Goal: Information Seeking & Learning: Find specific fact

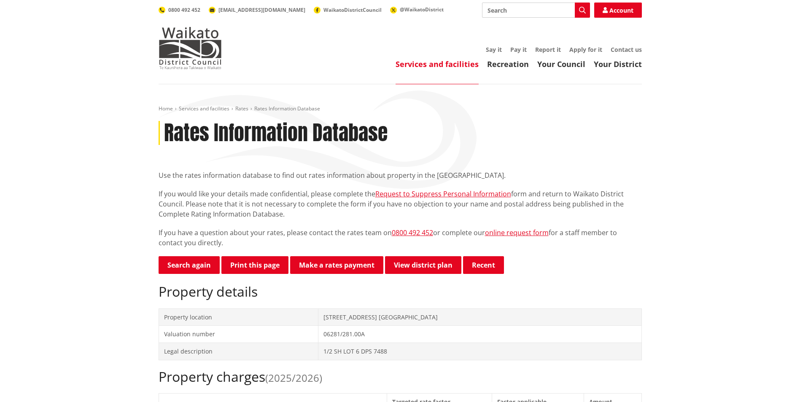
click at [231, 319] on td "Property location" at bounding box center [238, 317] width 159 height 17
click at [387, 320] on td "[STREET_ADDRESS] [GEOGRAPHIC_DATA]" at bounding box center [479, 317] width 323 height 17
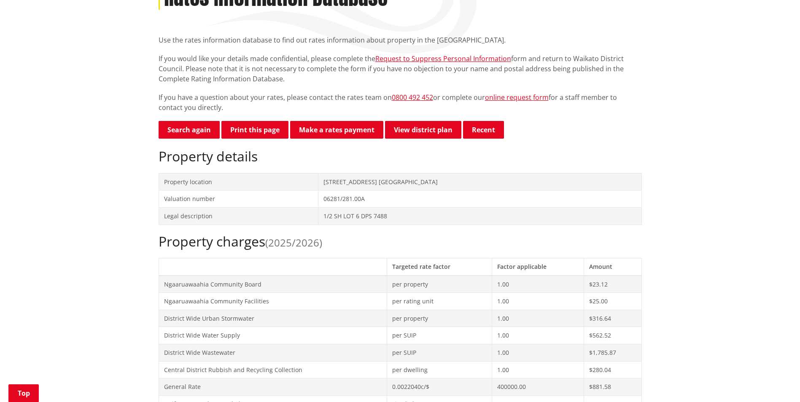
scroll to position [143, 0]
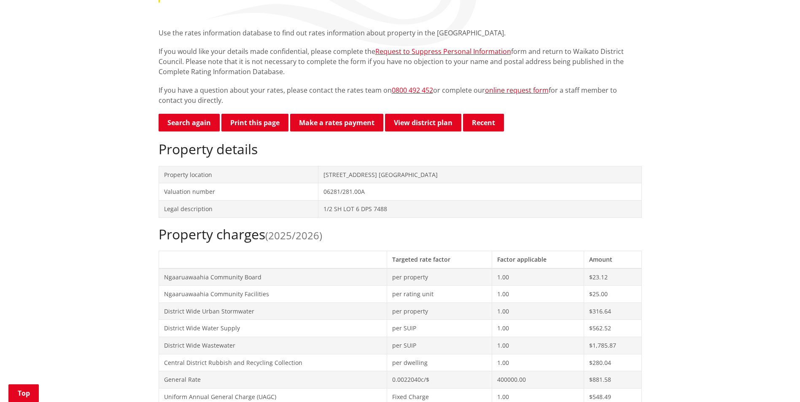
drag, startPoint x: 453, startPoint y: 174, endPoint x: 438, endPoint y: 179, distance: 16.3
click at [438, 179] on td "1 Duke Street NGARUAWAHIA" at bounding box center [479, 174] width 323 height 17
click at [422, 177] on td "1 Duke Street NGARUAWAHIA" at bounding box center [479, 174] width 323 height 17
click at [419, 176] on td "1 Duke Street NGARUAWAHIA" at bounding box center [479, 174] width 323 height 17
click at [416, 175] on td "1 Duke Street NGARUAWAHIA" at bounding box center [479, 174] width 323 height 17
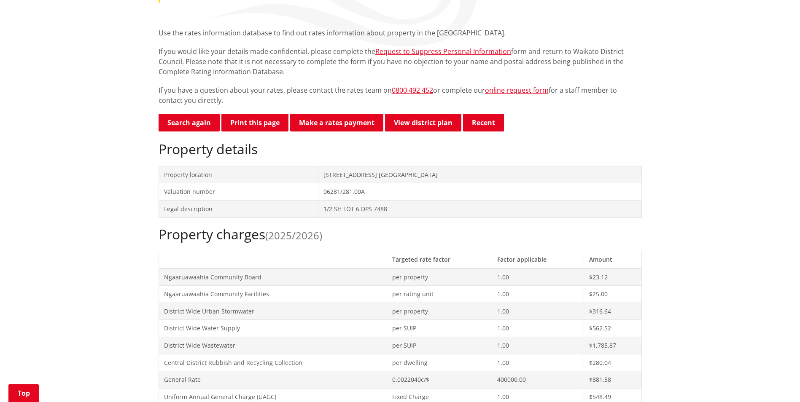
drag, startPoint x: 399, startPoint y: 196, endPoint x: 394, endPoint y: 196, distance: 4.7
click at [398, 196] on td "06281/281.00A" at bounding box center [479, 191] width 323 height 17
click at [377, 191] on td "06281/281.00A" at bounding box center [479, 191] width 323 height 17
click at [213, 197] on td "Valuation number" at bounding box center [238, 191] width 159 height 17
click at [213, 198] on td "Valuation number" at bounding box center [238, 191] width 159 height 17
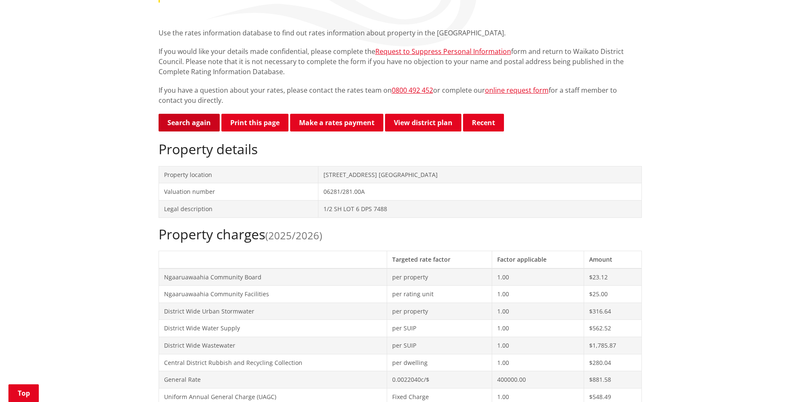
click at [191, 124] on link "Search again" at bounding box center [189, 123] width 61 height 18
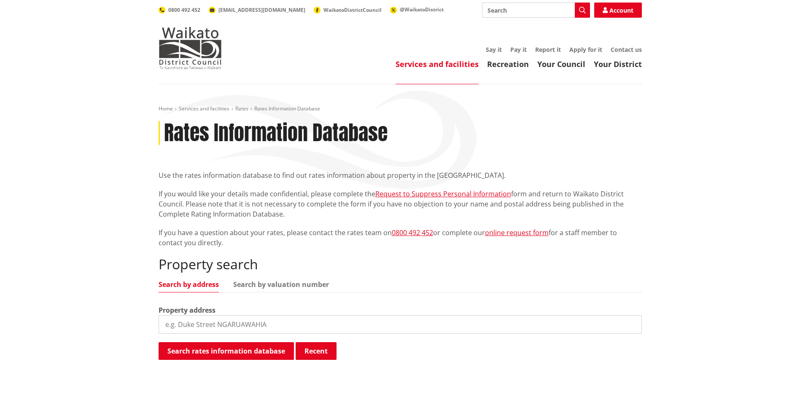
click at [281, 326] on input "search" at bounding box center [400, 324] width 483 height 19
type input "2"
click at [283, 285] on link "Search by valuation number" at bounding box center [281, 284] width 96 height 7
click at [271, 283] on link "Search by valuation number" at bounding box center [281, 284] width 96 height 7
click at [234, 323] on input "search" at bounding box center [400, 324] width 483 height 19
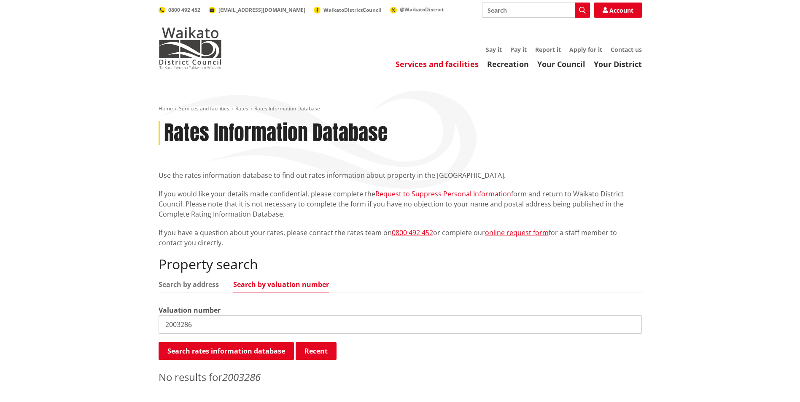
click at [222, 320] on input "2003286" at bounding box center [400, 324] width 483 height 19
type input "2"
click at [191, 282] on link "Search by address" at bounding box center [189, 284] width 60 height 7
click at [476, 330] on input "2 B government road Raglan" at bounding box center [400, 324] width 483 height 19
click at [280, 324] on input "2 B government road Raglan" at bounding box center [400, 324] width 483 height 19
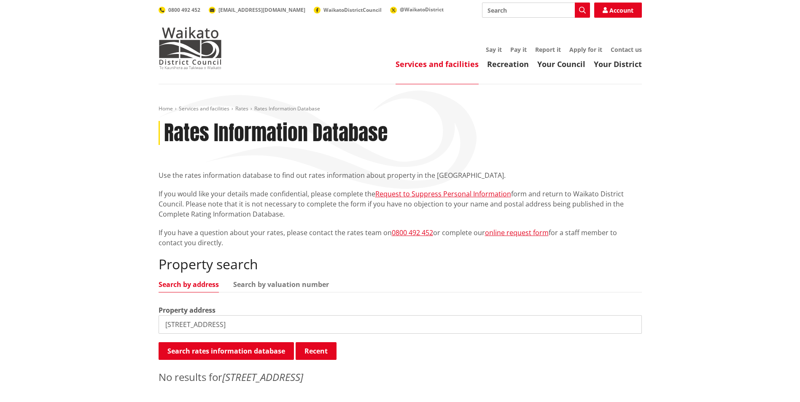
drag, startPoint x: 264, startPoint y: 321, endPoint x: 228, endPoint y: 322, distance: 35.4
click at [229, 322] on input "2 B government road Raglan" at bounding box center [400, 324] width 483 height 19
type input "2 B government"
click at [611, 65] on link "Your District" at bounding box center [618, 64] width 48 height 10
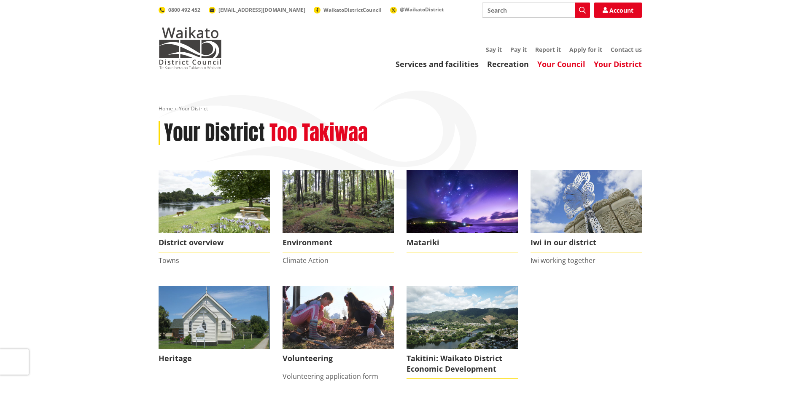
click at [558, 63] on link "Your Council" at bounding box center [561, 64] width 48 height 10
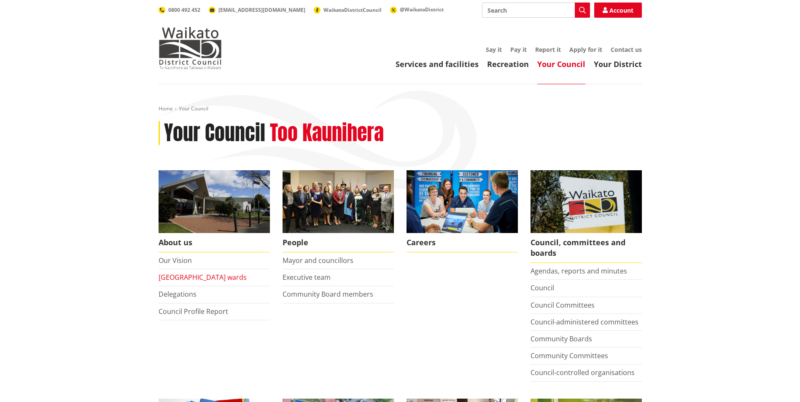
click at [201, 277] on link "Waikato district wards" at bounding box center [203, 277] width 88 height 9
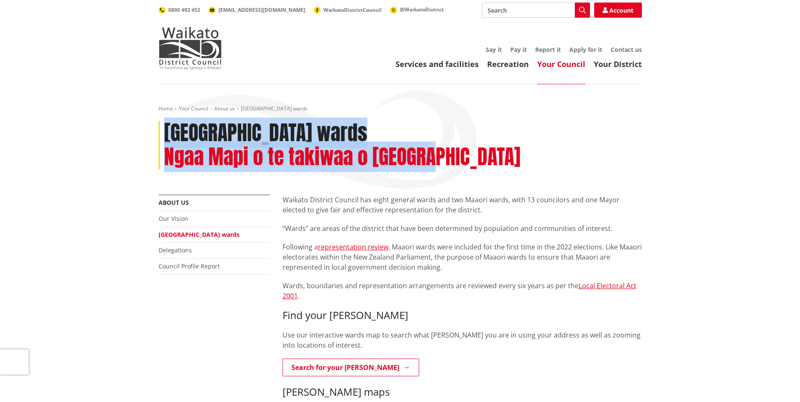
drag, startPoint x: 799, startPoint y: 104, endPoint x: 794, endPoint y: 126, distance: 22.9
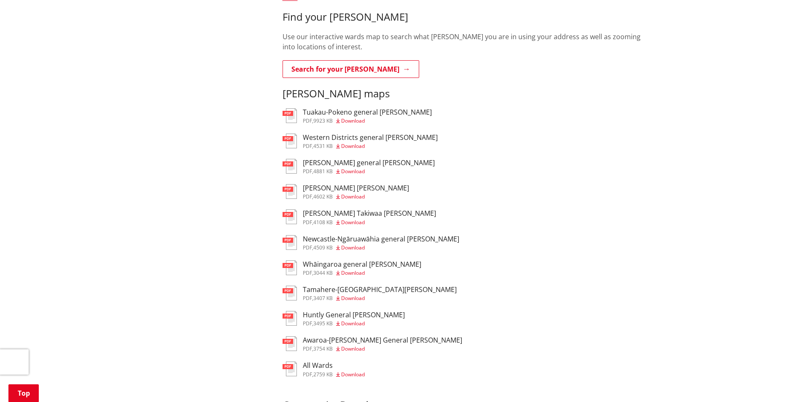
scroll to position [297, 0]
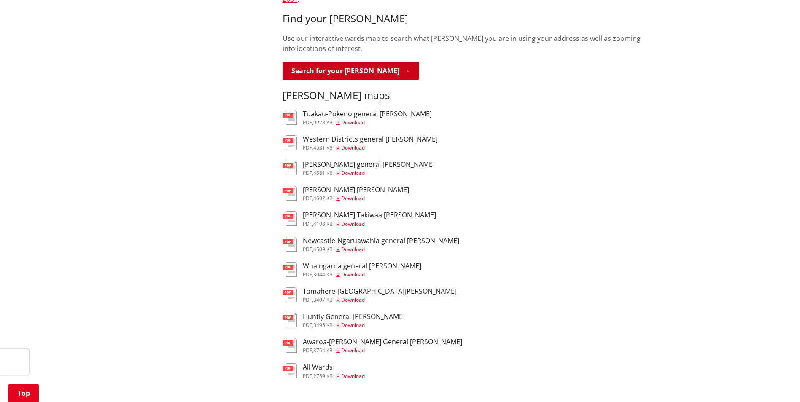
click at [372, 62] on link "Search for your ward" at bounding box center [351, 71] width 137 height 18
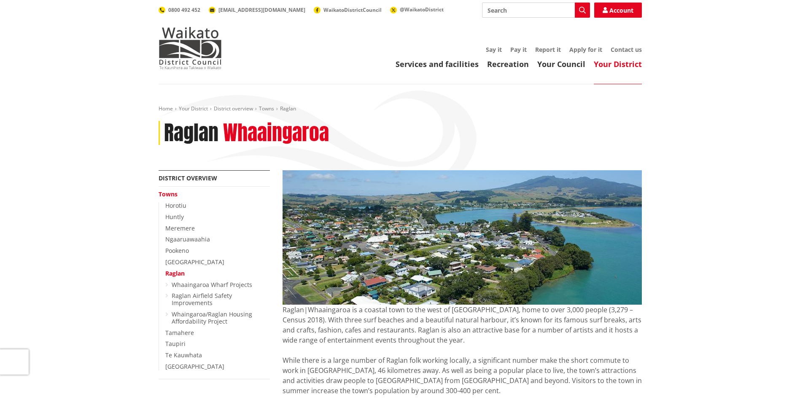
click at [174, 275] on link "Raglan" at bounding box center [174, 273] width 19 height 8
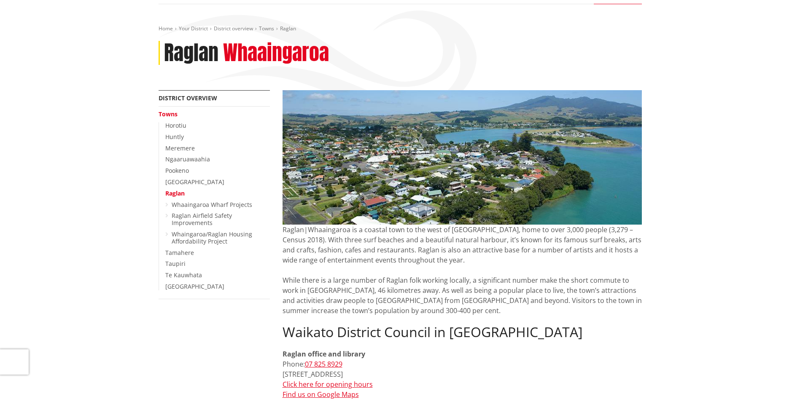
scroll to position [48, 0]
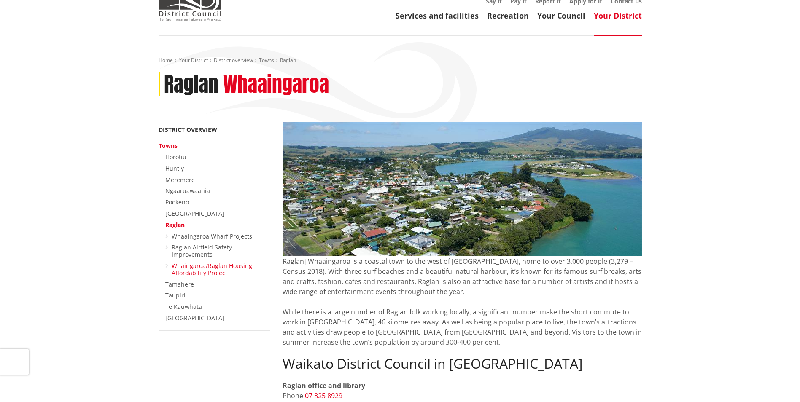
click at [212, 268] on link "Whaingaroa/Raglan Housing Affordability Project" at bounding box center [212, 269] width 81 height 15
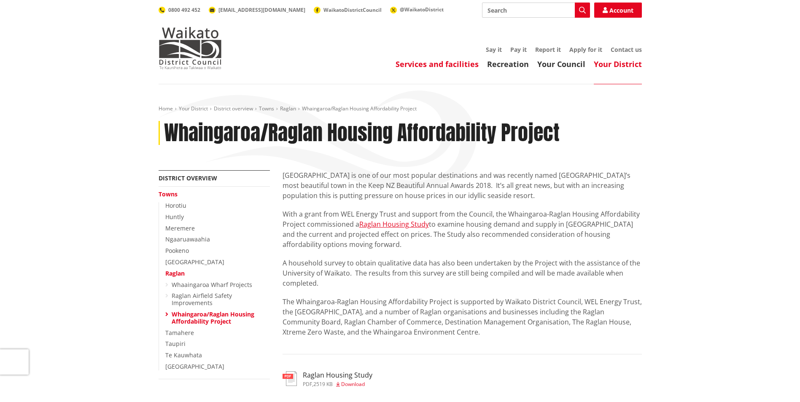
click at [432, 63] on link "Services and facilities" at bounding box center [437, 64] width 83 height 10
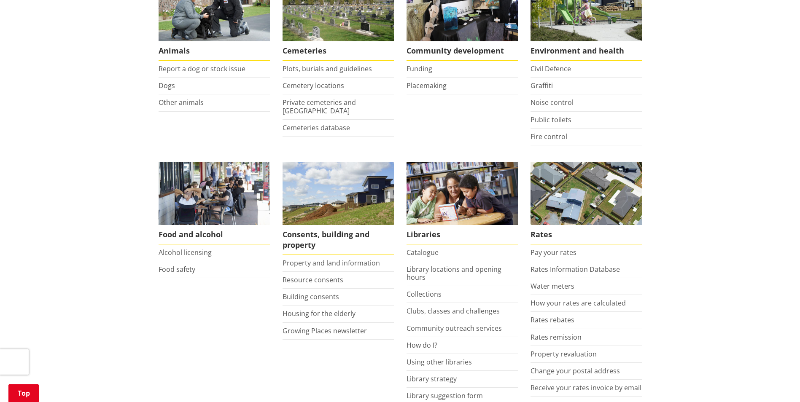
scroll to position [201, 0]
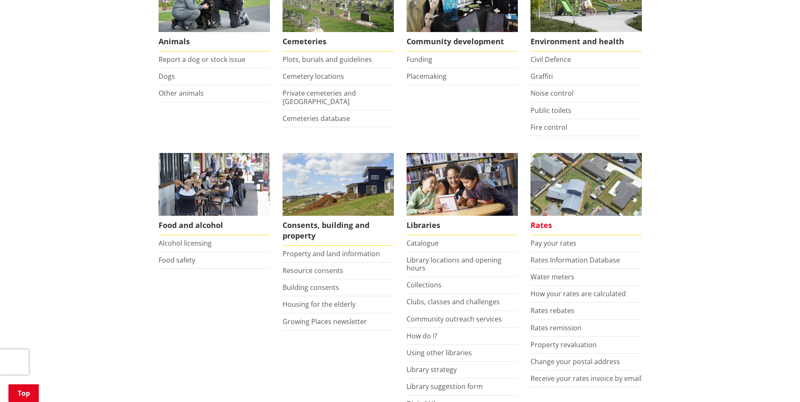
click at [539, 228] on span "Rates" at bounding box center [585, 225] width 111 height 19
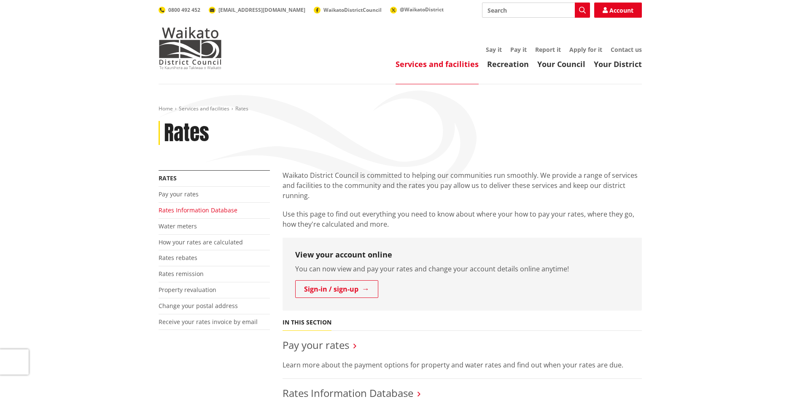
click at [207, 211] on link "Rates Information Database" at bounding box center [198, 210] width 79 height 8
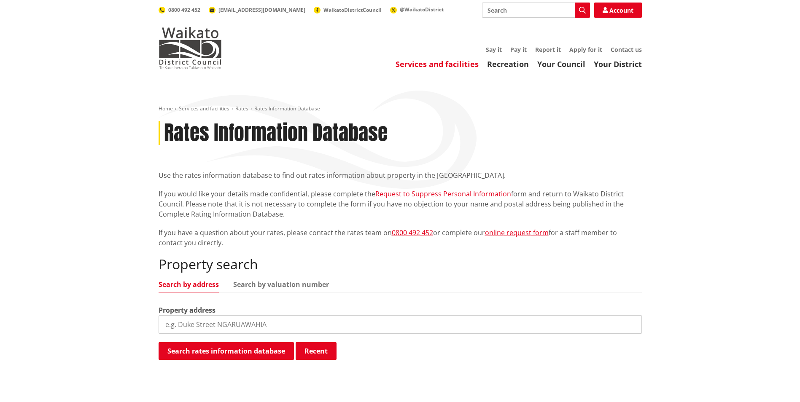
click at [284, 320] on input "search" at bounding box center [400, 324] width 483 height 19
click at [194, 348] on button "Search rates information database" at bounding box center [226, 351] width 135 height 18
click at [266, 327] on input "2 B Government Road Raglan" at bounding box center [400, 324] width 483 height 19
drag, startPoint x: 241, startPoint y: 326, endPoint x: 59, endPoint y: 309, distance: 182.5
click at [59, 309] on div "Home Services and facilities Rates Rates Information Database Rates Information…" at bounding box center [400, 253] width 800 height 339
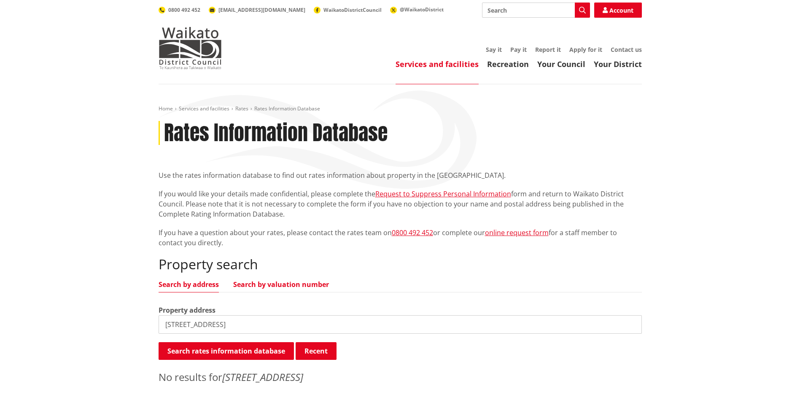
click at [292, 283] on link "Search by valuation number" at bounding box center [281, 284] width 96 height 7
click at [248, 324] on input "2 B Government Road" at bounding box center [400, 324] width 483 height 19
drag, startPoint x: 247, startPoint y: 324, endPoint x: -152, endPoint y: 308, distance: 398.8
click at [0, 308] on html "Skip to content Toggle search Toggle navigation Services and facilities Recreat…" at bounding box center [400, 397] width 800 height 795
type input "2003286"
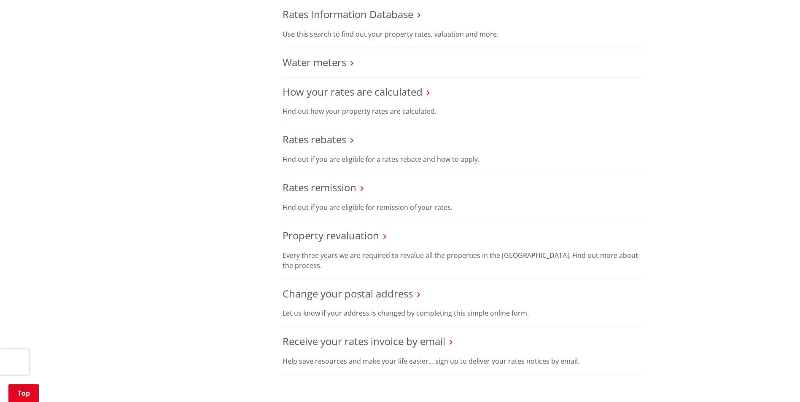
scroll to position [351, 0]
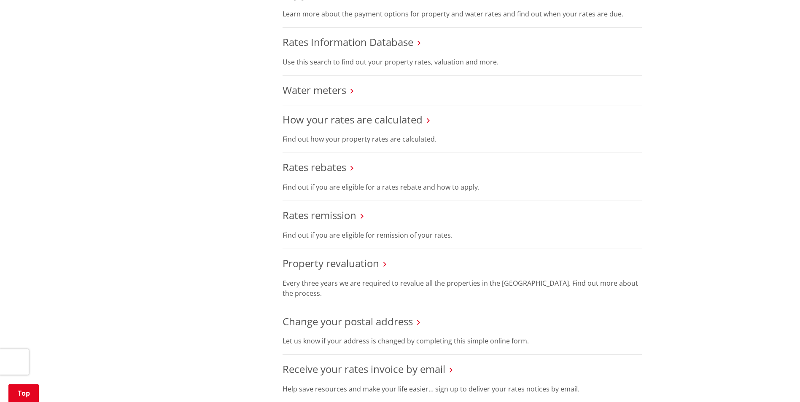
click at [349, 90] on h3 "Water meters" at bounding box center [462, 90] width 359 height 12
click at [353, 91] on icon at bounding box center [351, 91] width 3 height 8
click at [326, 95] on link "Water meters" at bounding box center [315, 90] width 64 height 14
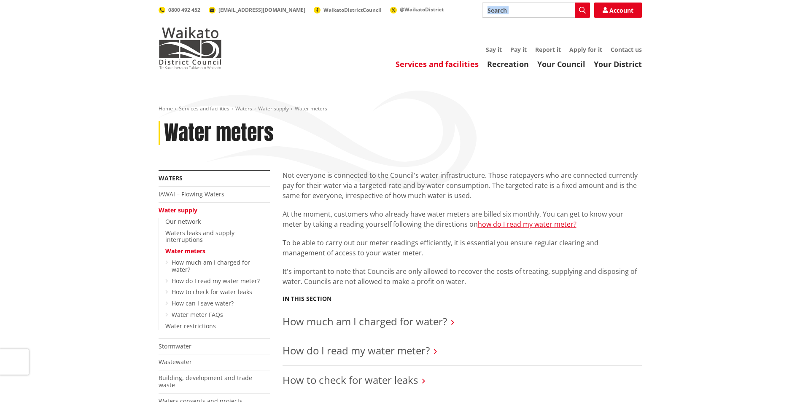
drag, startPoint x: 792, startPoint y: 47, endPoint x: 788, endPoint y: -20, distance: 67.2
click at [199, 59] on img at bounding box center [190, 48] width 63 height 42
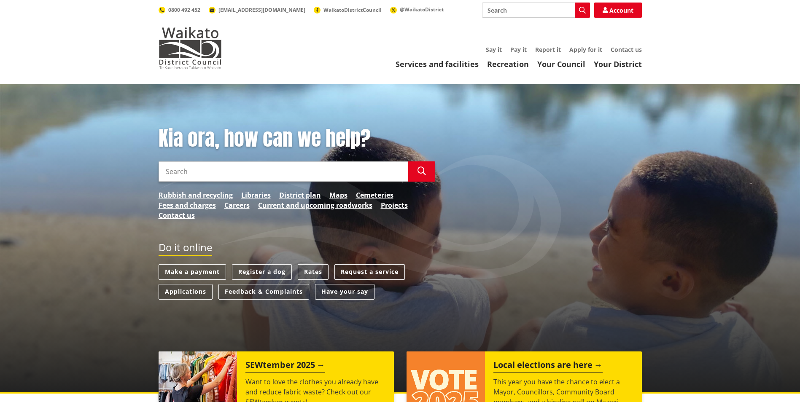
click at [201, 172] on input "Search" at bounding box center [284, 171] width 250 height 20
type input "[STREET_ADDRESS]"
click at [427, 172] on button "Search" at bounding box center [421, 171] width 27 height 20
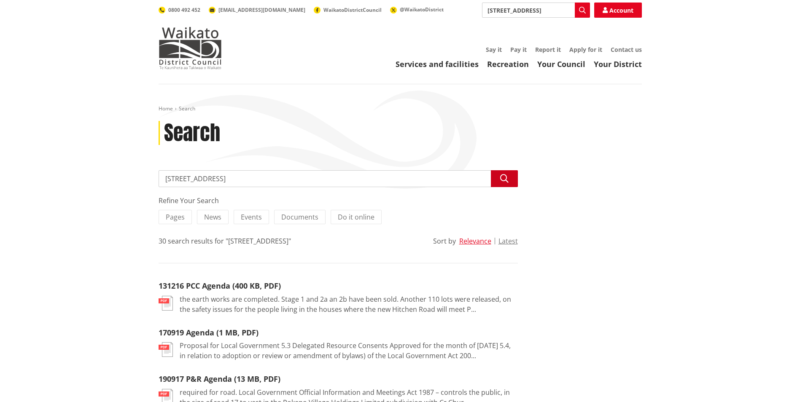
click at [512, 180] on button "Search" at bounding box center [504, 178] width 27 height 17
click at [495, 175] on button "Search" at bounding box center [504, 178] width 27 height 17
click at [184, 39] on img at bounding box center [190, 48] width 63 height 42
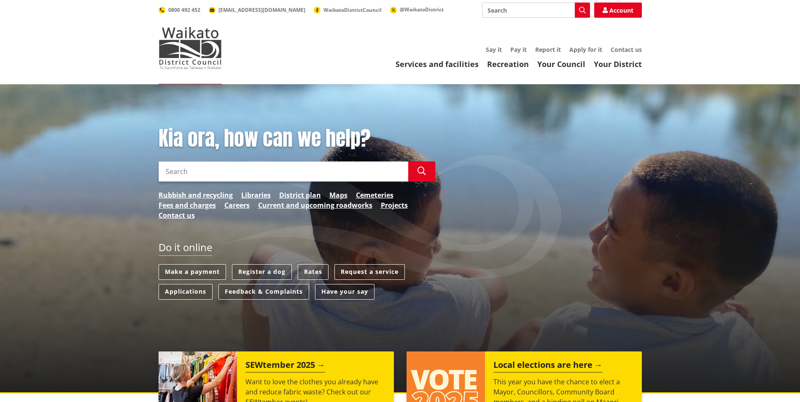
click at [250, 171] on input "Search" at bounding box center [284, 171] width 250 height 20
click at [427, 169] on button "Search" at bounding box center [421, 171] width 27 height 20
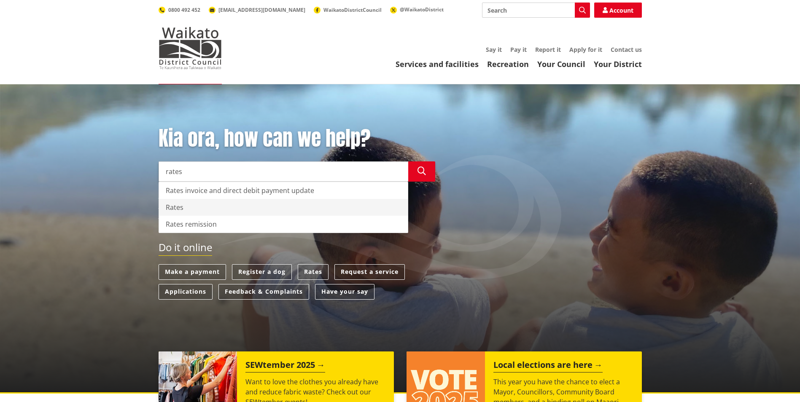
click at [178, 205] on div "Rates" at bounding box center [283, 207] width 249 height 17
type input "Rates"
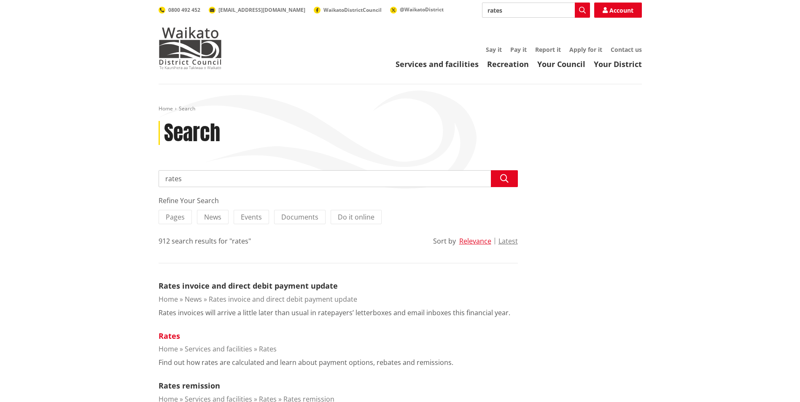
click at [167, 337] on link "Rates" at bounding box center [170, 336] width 22 height 10
click at [508, 178] on button "Search" at bounding box center [504, 178] width 27 height 17
click at [233, 179] on input "rates" at bounding box center [338, 178] width 359 height 17
click at [197, 180] on input "rates" at bounding box center [338, 178] width 359 height 17
drag, startPoint x: 199, startPoint y: 178, endPoint x: -57, endPoint y: 182, distance: 256.8
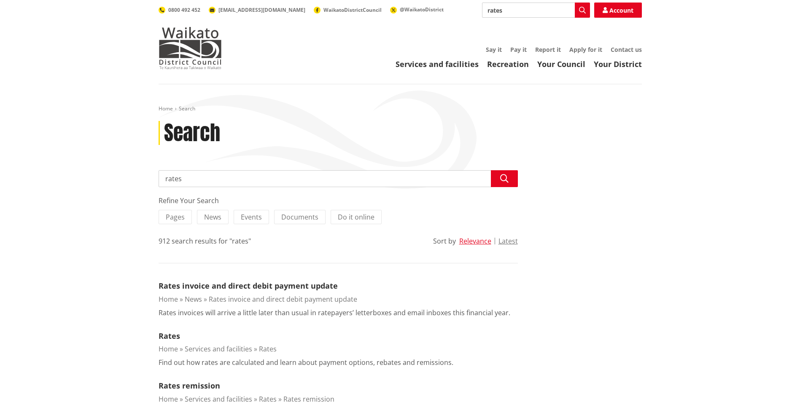
type input "2B government"
click at [501, 177] on button "Search" at bounding box center [504, 178] width 27 height 17
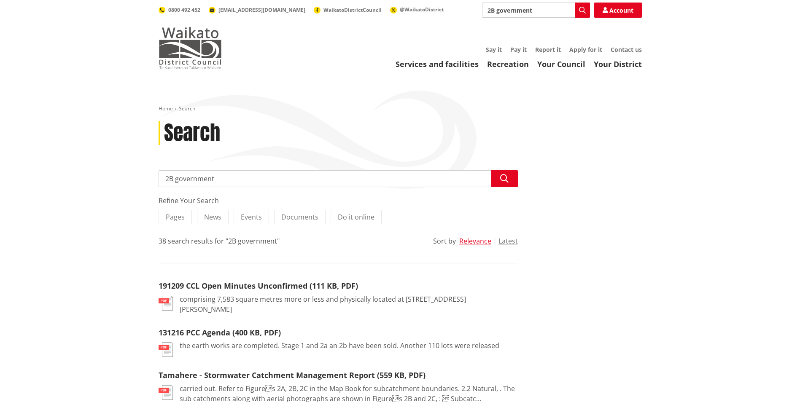
click at [179, 42] on img at bounding box center [190, 48] width 63 height 42
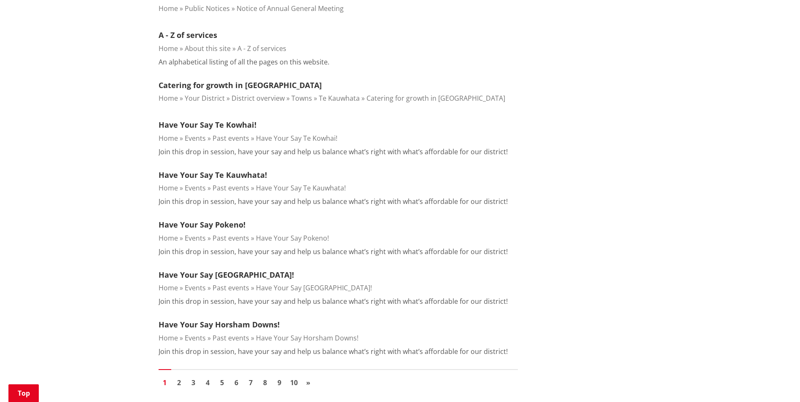
scroll to position [913, 0]
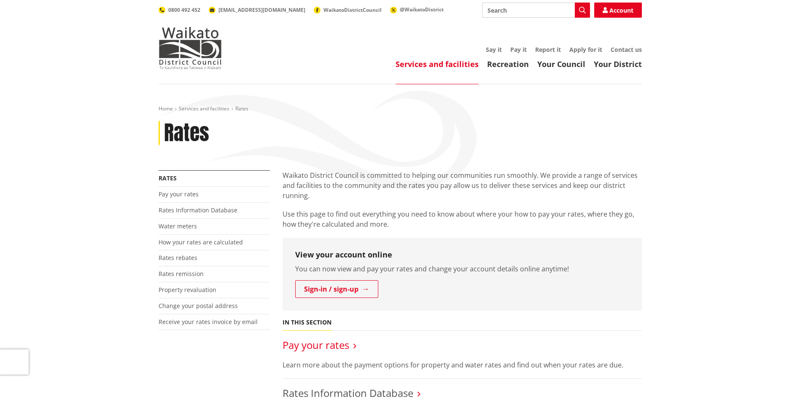
click at [348, 345] on link "Pay your rates" at bounding box center [316, 345] width 67 height 14
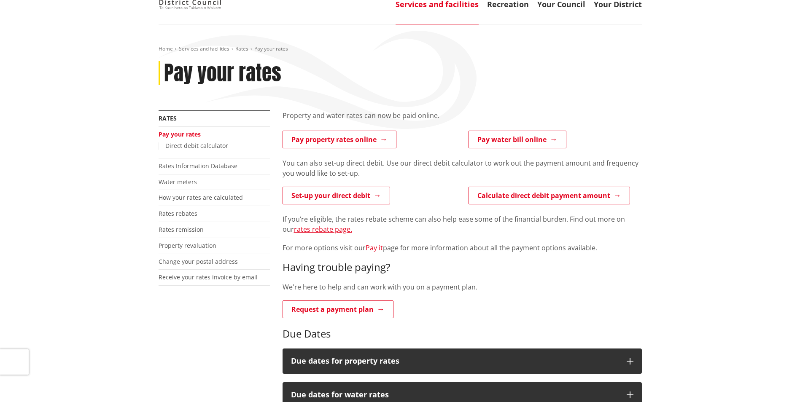
scroll to position [59, 0]
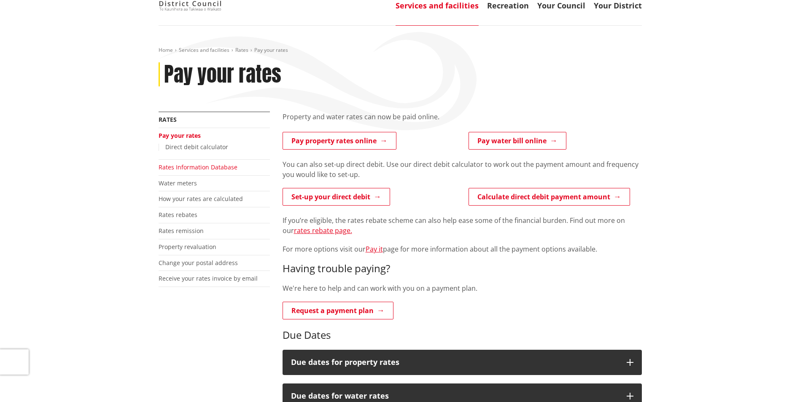
click at [213, 167] on link "Rates Information Database" at bounding box center [198, 167] width 79 height 8
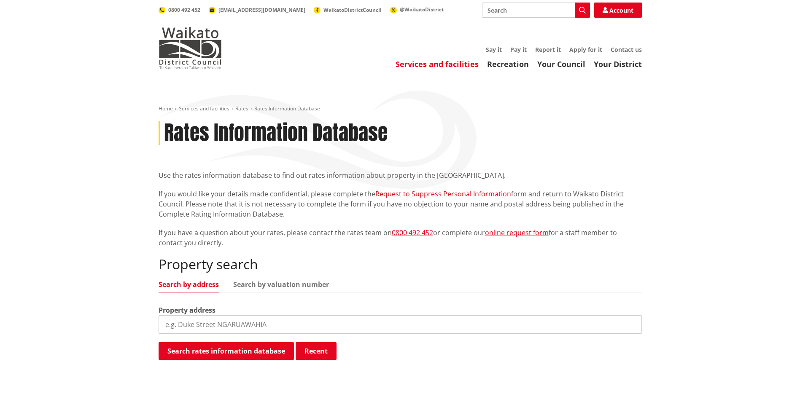
click at [286, 323] on input "search" at bounding box center [400, 324] width 483 height 19
type input "2B government"
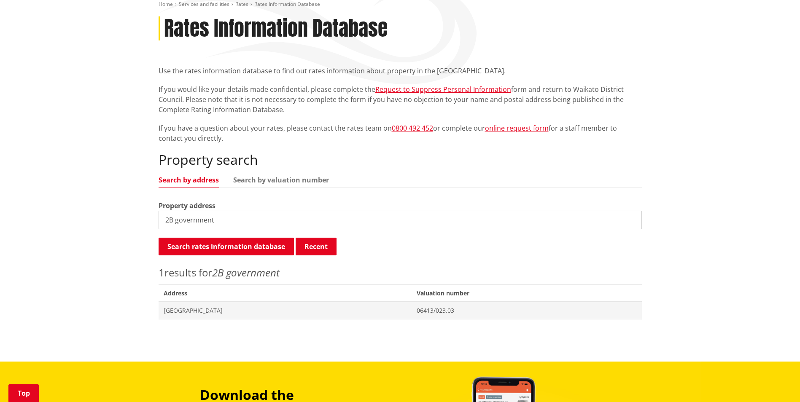
scroll to position [105, 0]
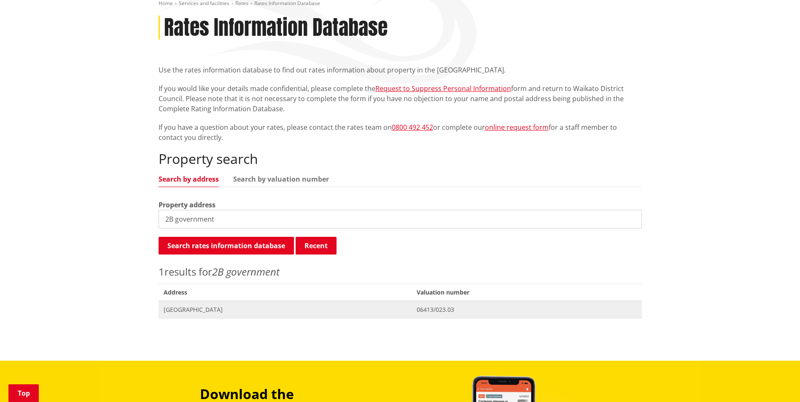
click at [194, 309] on span "[GEOGRAPHIC_DATA]" at bounding box center [285, 310] width 243 height 8
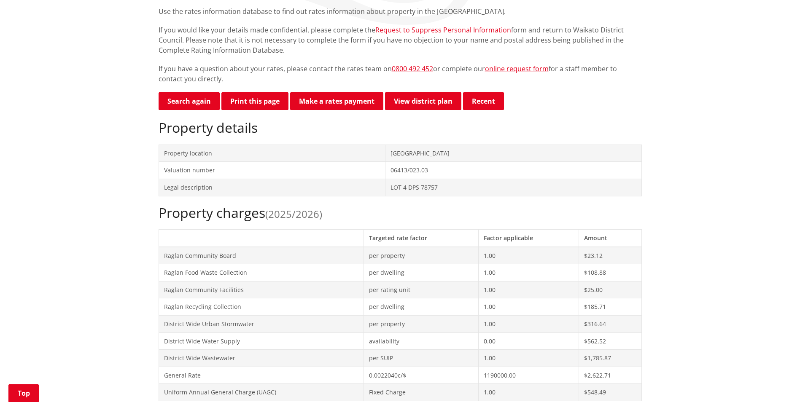
scroll to position [162, 0]
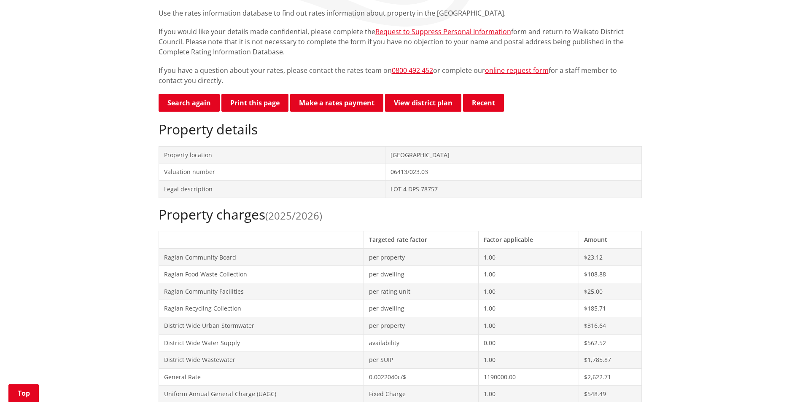
click at [308, 212] on span "(2025/2026)" at bounding box center [293, 216] width 57 height 14
click at [319, 214] on span "(2025/2026)" at bounding box center [293, 216] width 57 height 14
click at [482, 98] on button "Recent" at bounding box center [483, 103] width 41 height 18
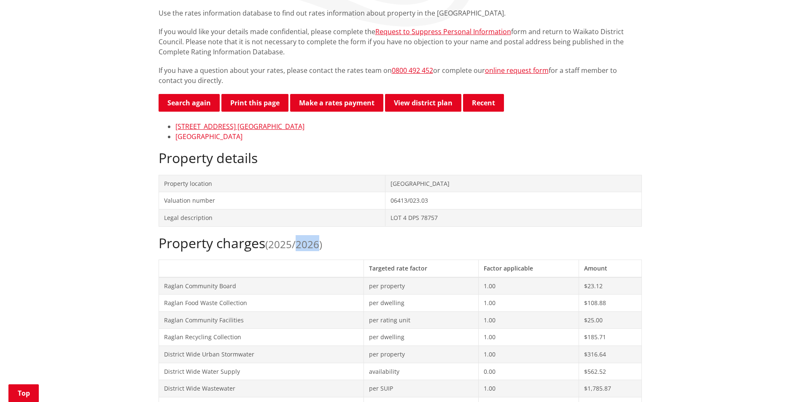
click at [198, 138] on link "[GEOGRAPHIC_DATA]" at bounding box center [208, 136] width 67 height 9
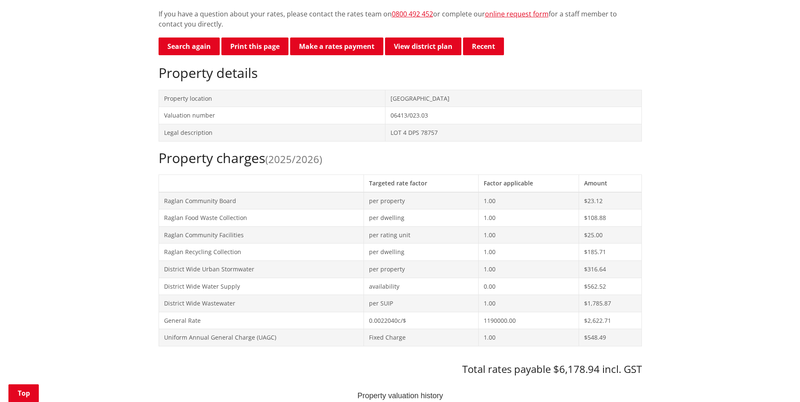
scroll to position [337, 0]
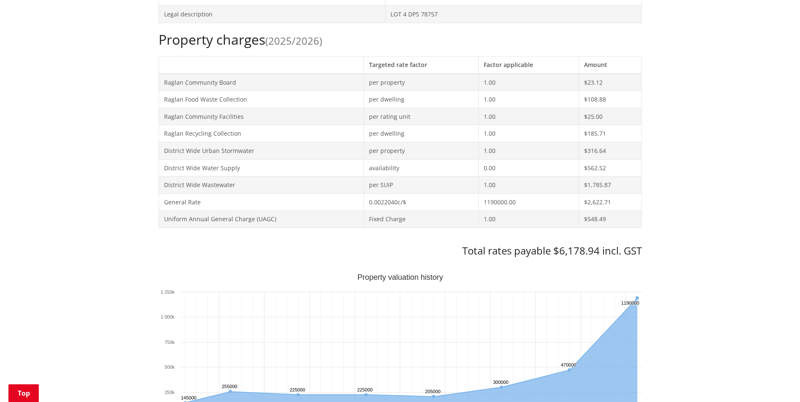
click at [799, 152] on div "Home Services and facilities Rates Rates Information Database Rates Information…" at bounding box center [400, 346] width 800 height 1199
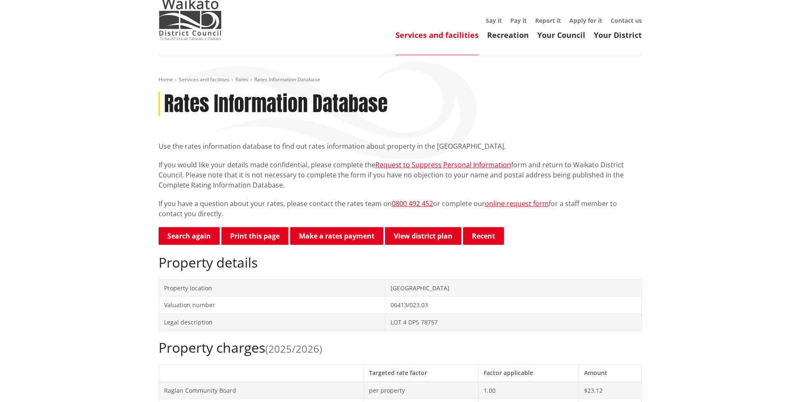
scroll to position [22, 0]
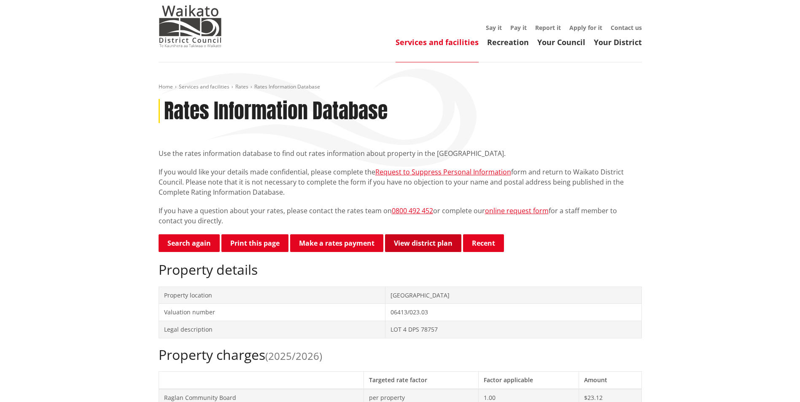
click at [420, 241] on link "View district plan" at bounding box center [423, 243] width 76 height 18
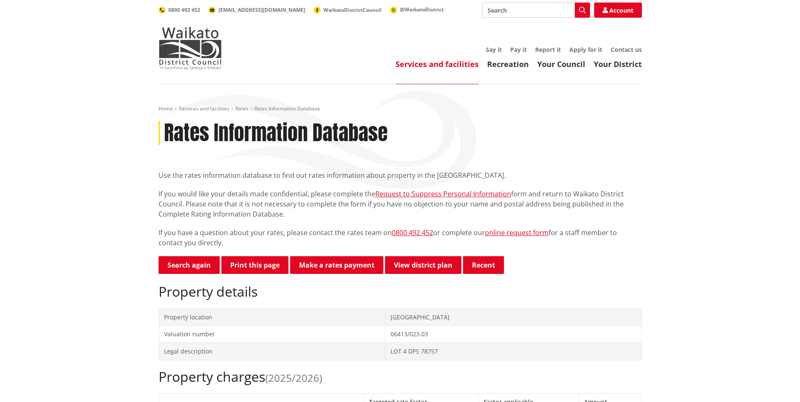
scroll to position [22, 0]
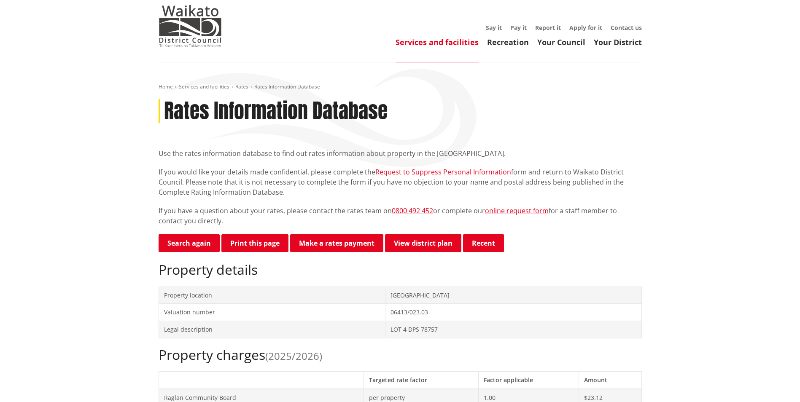
drag, startPoint x: 799, startPoint y: 96, endPoint x: 799, endPoint y: 103, distance: 6.7
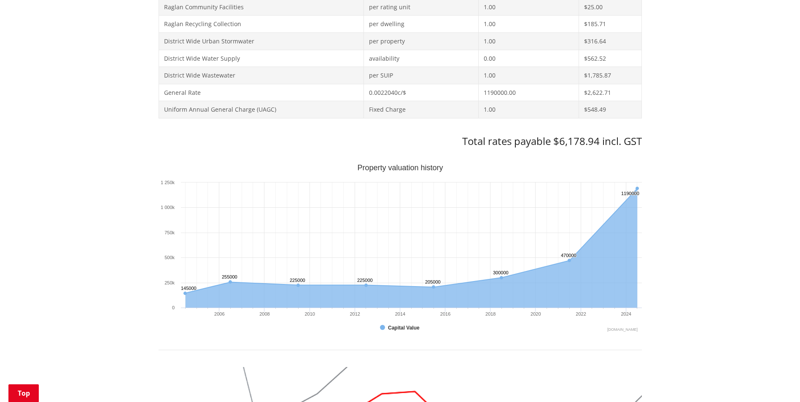
scroll to position [439, 0]
